Goal: Task Accomplishment & Management: Manage account settings

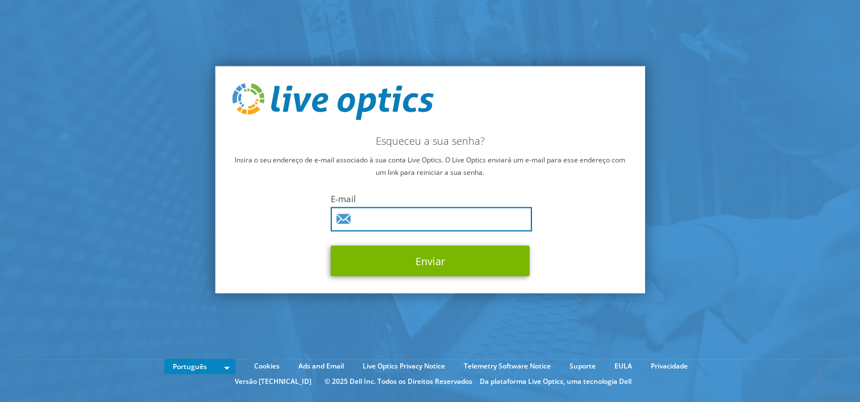
click at [384, 220] on input "text" at bounding box center [431, 219] width 201 height 24
type input "[PERSON_NAME][EMAIL_ADDRESS][DOMAIN_NAME]"
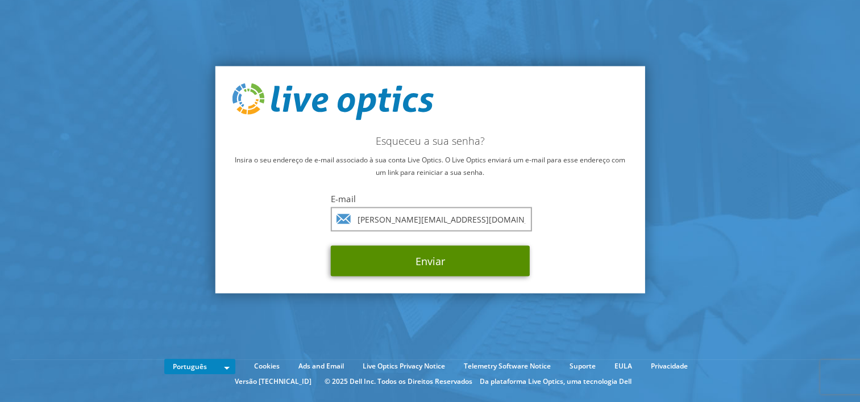
click at [435, 255] on button "Enviar" at bounding box center [430, 261] width 199 height 31
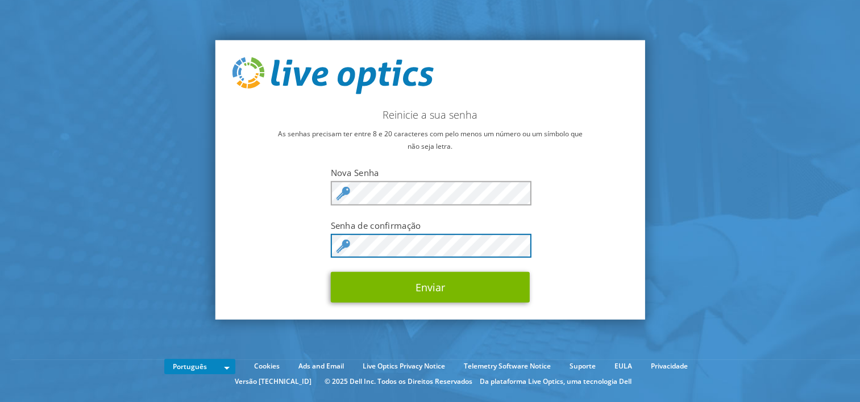
click at [331, 272] on button "Enviar" at bounding box center [430, 287] width 199 height 31
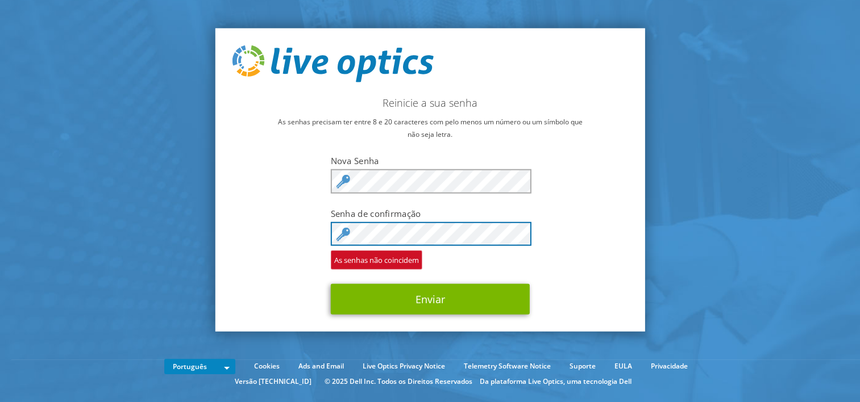
click at [331, 284] on button "Enviar" at bounding box center [430, 299] width 199 height 31
